Goal: Find specific page/section: Find specific page/section

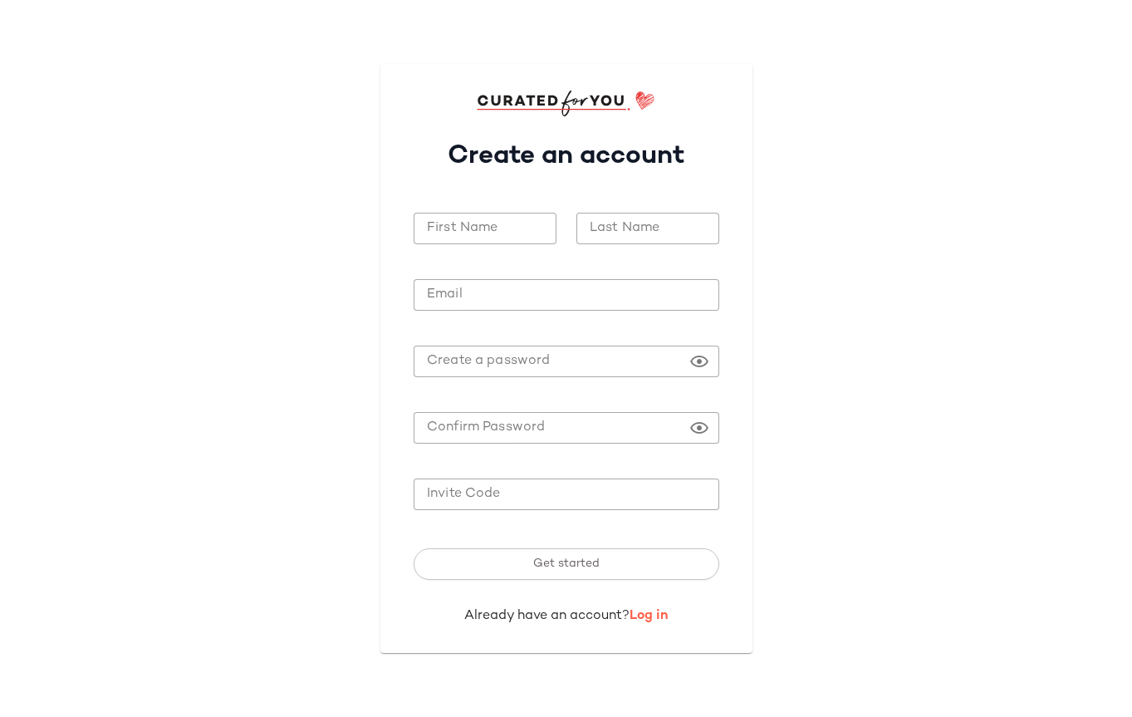
click at [649, 620] on link "Log in" at bounding box center [648, 616] width 39 height 14
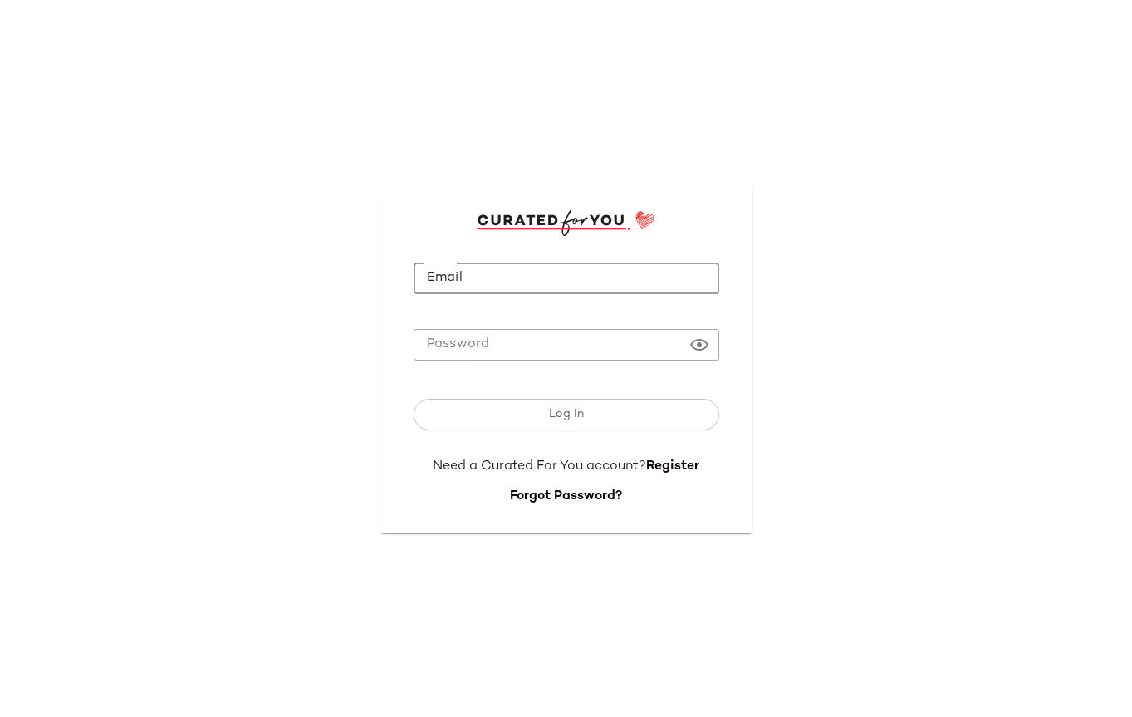
click at [564, 285] on input "Email" at bounding box center [567, 278] width 306 height 32
type input "**********"
click at [414, 399] on button "Log In" at bounding box center [567, 415] width 306 height 32
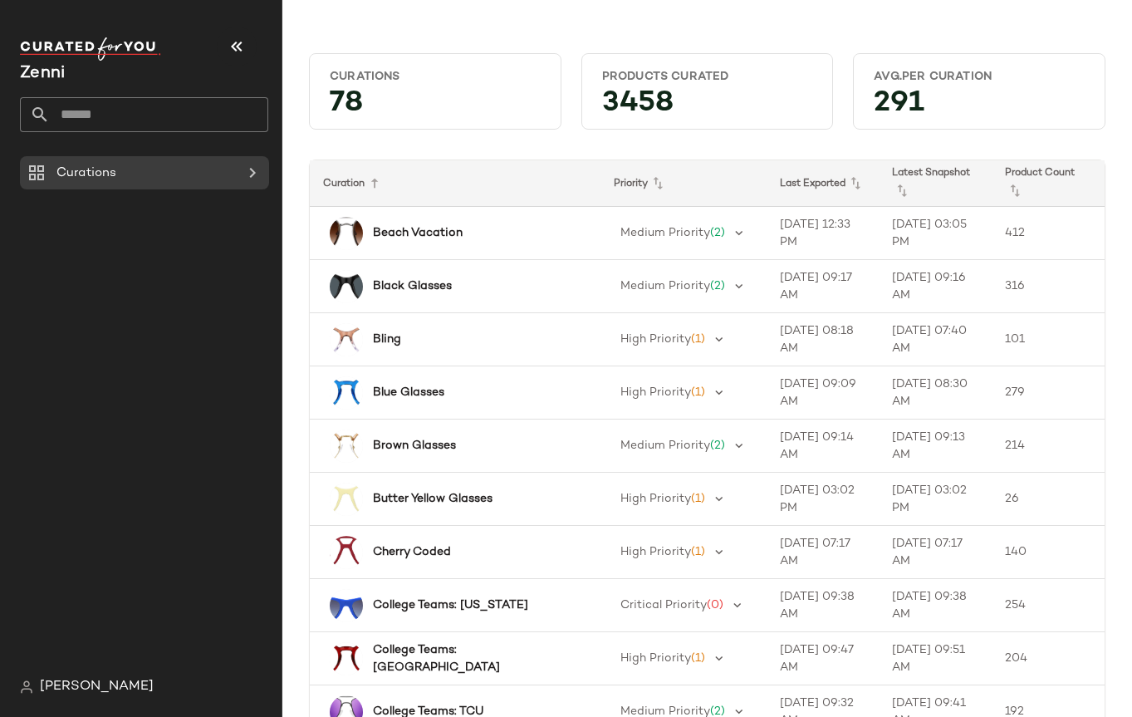
click at [189, 125] on input "text" at bounding box center [159, 114] width 218 height 35
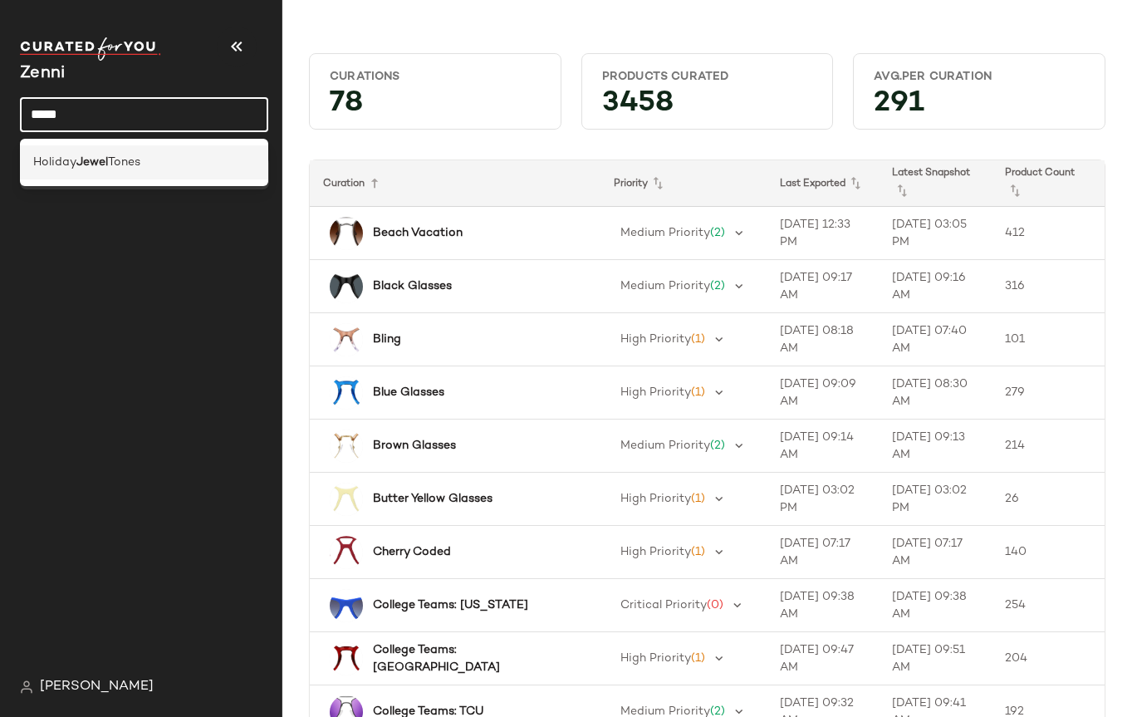
type input "*****"
click at [189, 155] on div "Holiday Jewel Tones" at bounding box center [144, 162] width 222 height 17
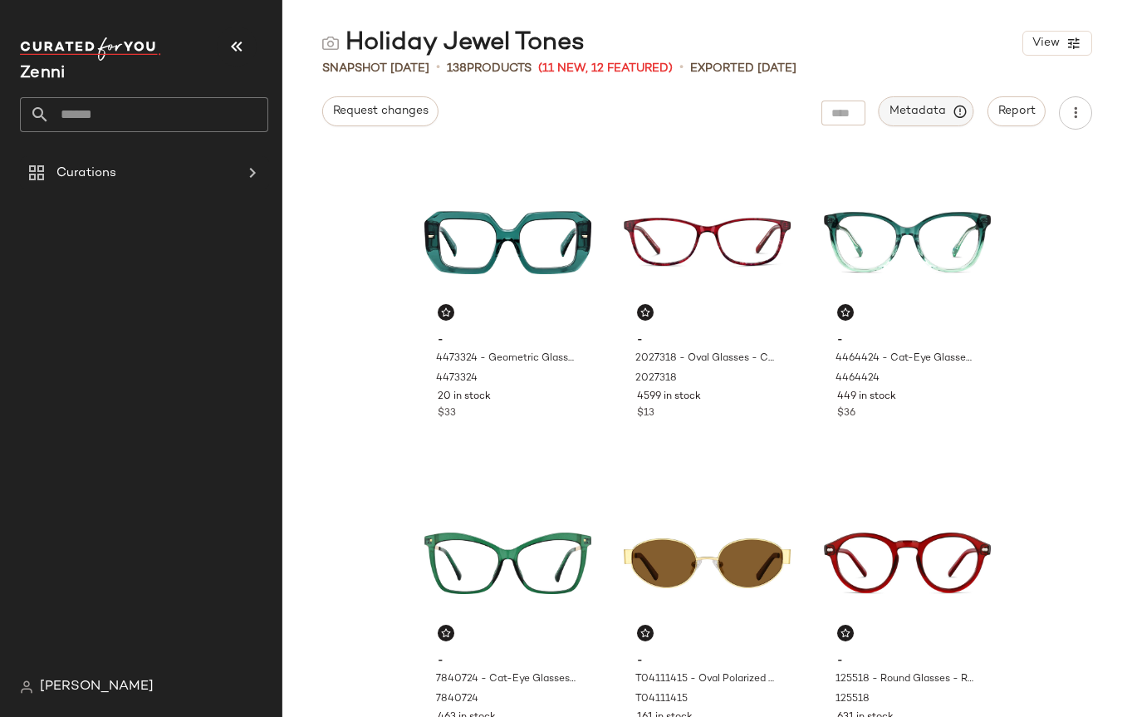
click at [925, 121] on button "Metadata" at bounding box center [927, 111] width 96 height 30
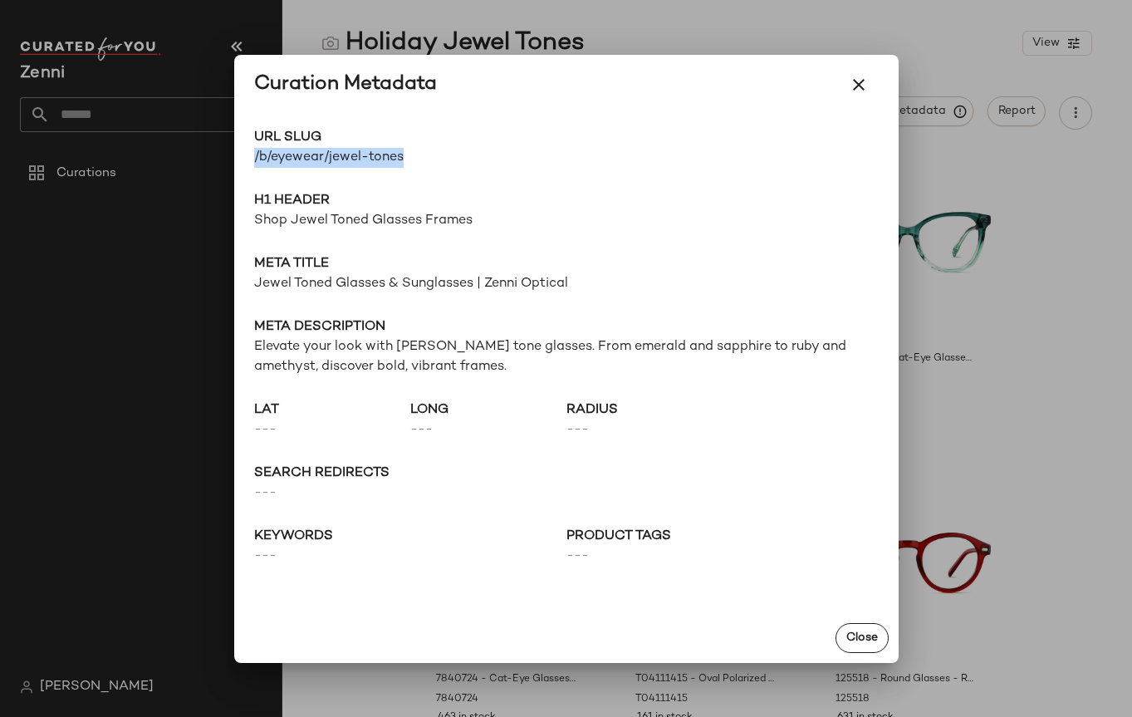
drag, startPoint x: 434, startPoint y: 159, endPoint x: 270, endPoint y: 168, distance: 164.6
click at [251, 164] on div "URL Slug /b/eyewear/jewel-tones Go to Shop H1 Header Shop Jewel Toned Glasses F…" at bounding box center [566, 364] width 664 height 498
copy span "/b/eyewear/jewel-tones"
drag, startPoint x: 863, startPoint y: 86, endPoint x: 640, endPoint y: 106, distance: 223.5
click at [862, 86] on icon "button" at bounding box center [859, 85] width 20 height 20
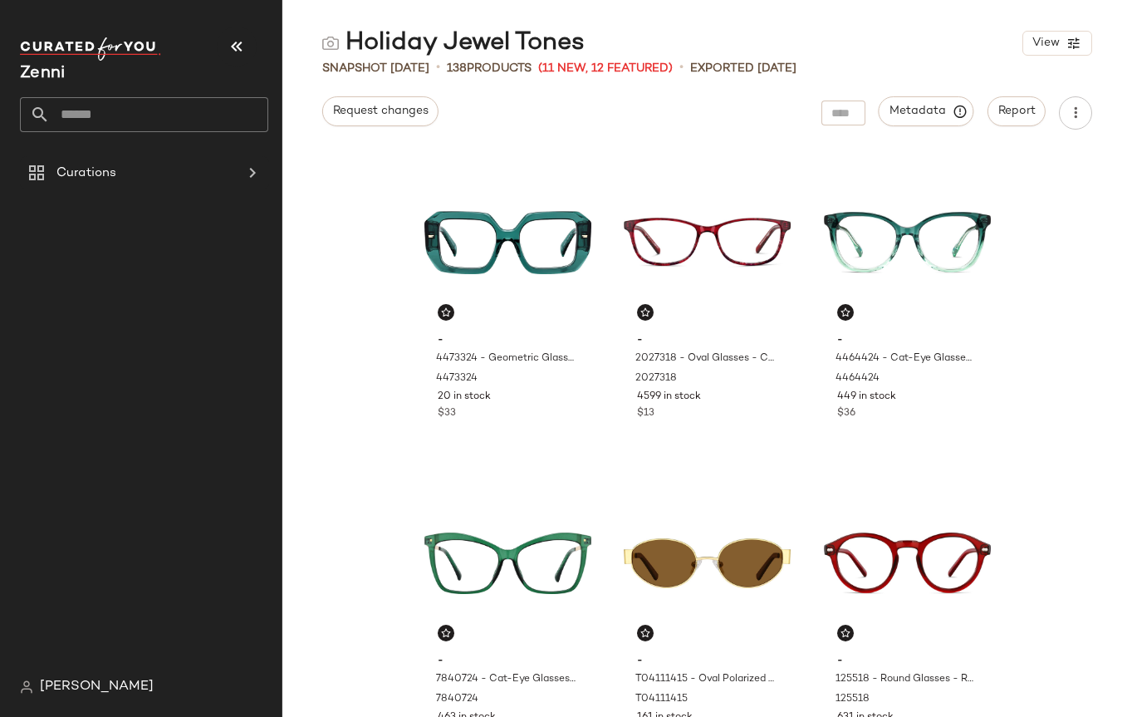
click at [202, 110] on input "text" at bounding box center [159, 114] width 218 height 35
click at [232, 47] on icon "button" at bounding box center [237, 47] width 20 height 20
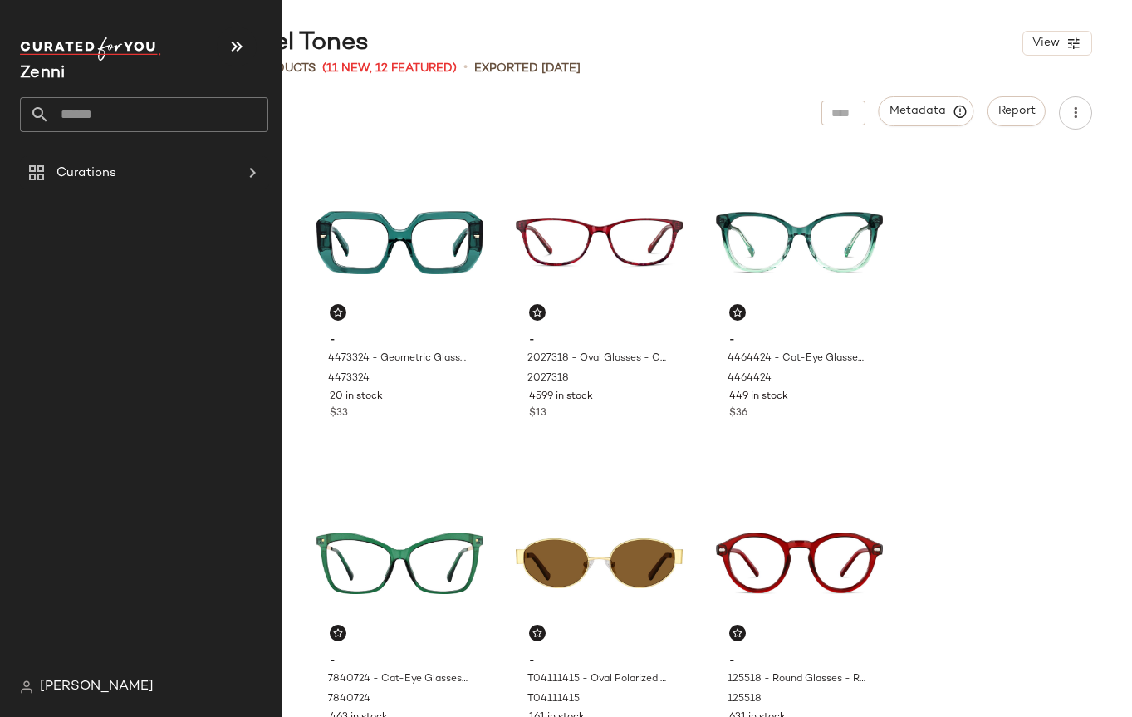
click at [76, 121] on input "text" at bounding box center [159, 114] width 218 height 35
click at [147, 169] on div "Curations" at bounding box center [145, 173] width 188 height 19
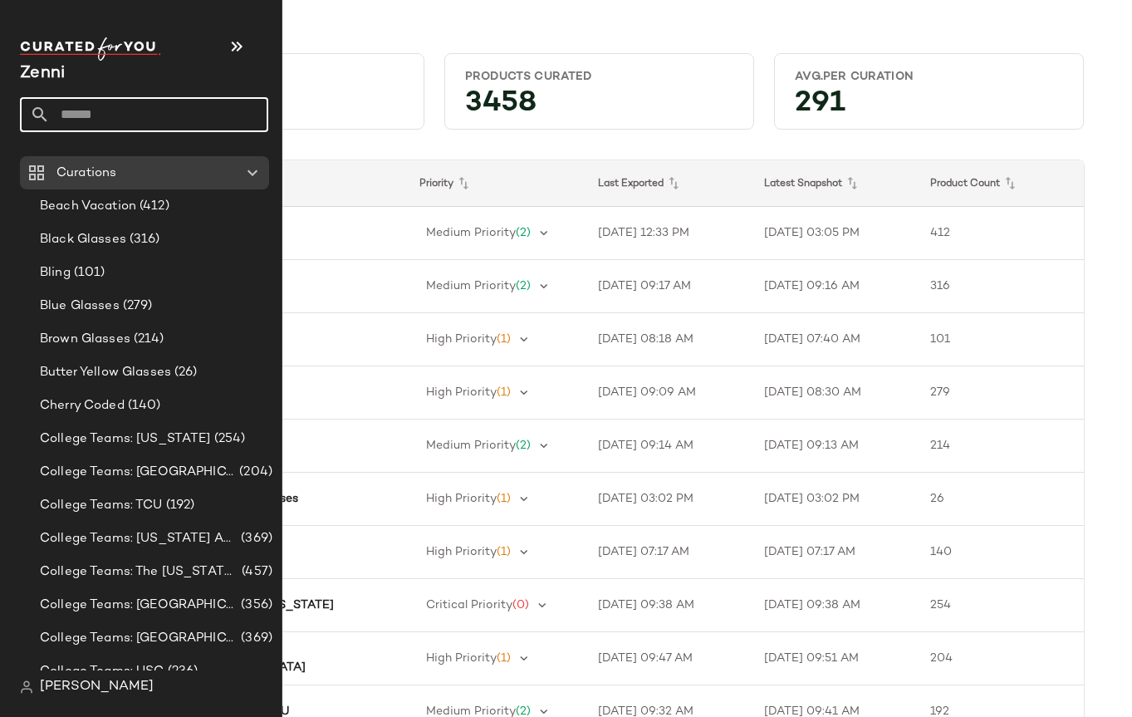
click at [146, 112] on input "text" at bounding box center [159, 114] width 218 height 35
type input "***"
